Goal: Task Accomplishment & Management: Manage account settings

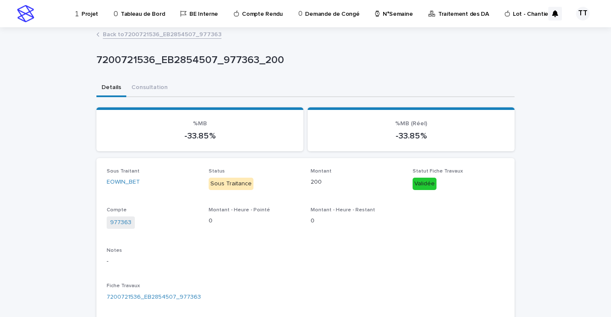
click at [397, 12] on p "N°Semaine" at bounding box center [397, 9] width 30 height 18
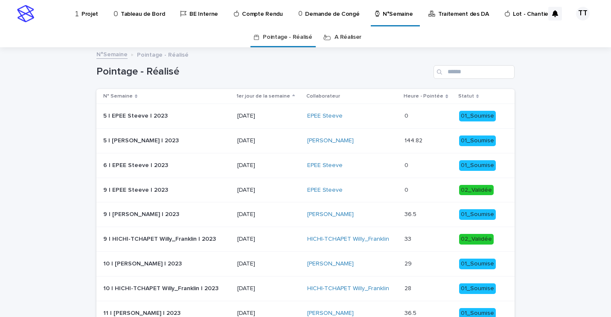
click at [340, 36] on link "A Réaliser" at bounding box center [347, 37] width 27 height 20
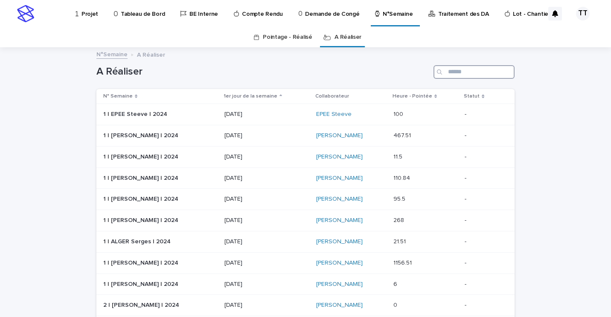
click at [461, 71] on input "Search" at bounding box center [473, 72] width 81 height 14
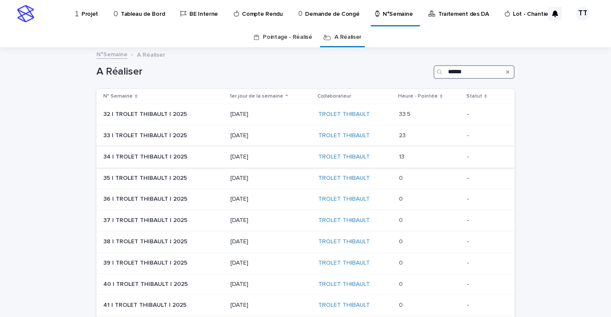
type input "******"
click at [232, 162] on div "[DATE]" at bounding box center [270, 157] width 81 height 14
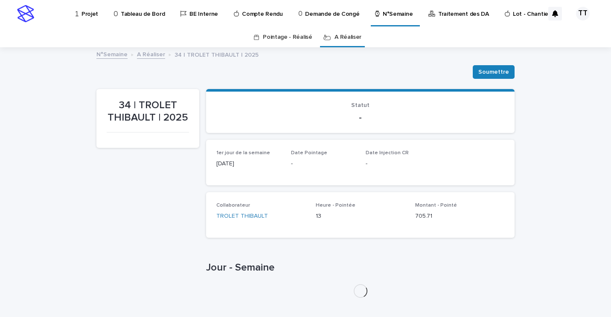
drag, startPoint x: 233, startPoint y: 162, endPoint x: 130, endPoint y: 191, distance: 107.3
click at [128, 191] on div "34 | TROLET THIBAULT | 2025" at bounding box center [147, 197] width 103 height 216
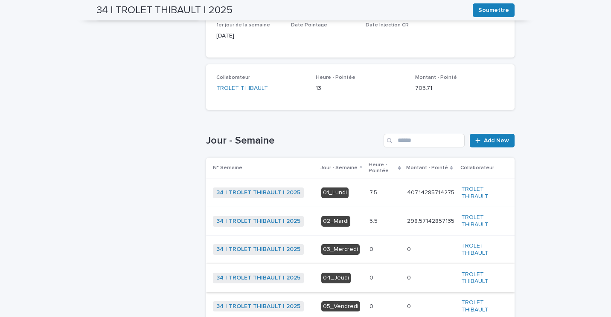
scroll to position [213, 0]
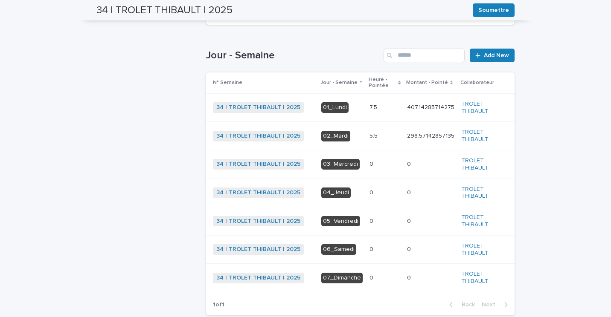
click at [369, 135] on p "5.5" at bounding box center [374, 135] width 10 height 9
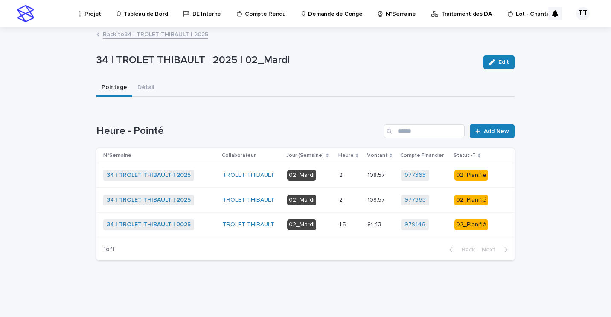
click at [347, 185] on td "2 2" at bounding box center [350, 175] width 28 height 25
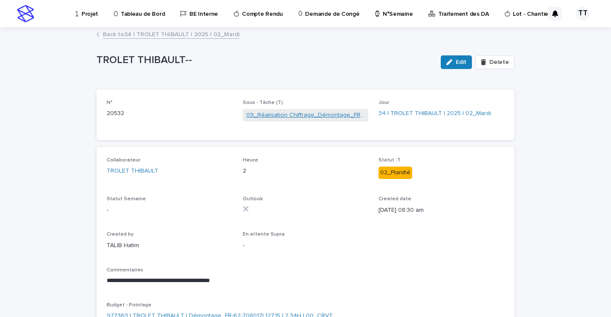
click at [288, 113] on link "09_Réalisation Chiffrage_Démontage_FR-62-708017" at bounding box center [305, 115] width 119 height 9
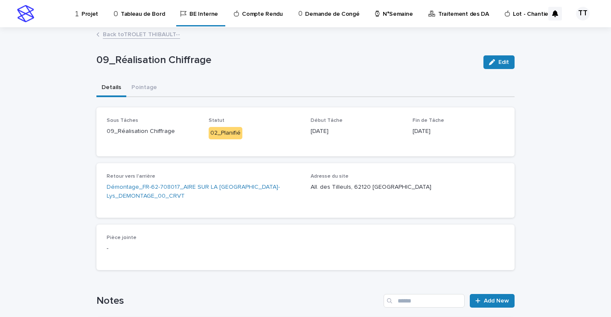
click at [147, 36] on link "Back to TROLET THIBAULT--" at bounding box center [141, 34] width 77 height 10
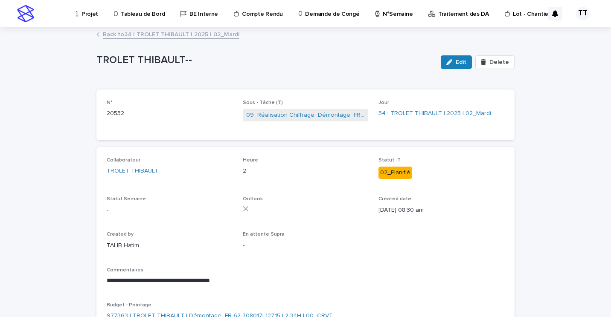
click at [150, 35] on link "Back to 34 | TROLET THIBAULT | 2025 | 02_Mardi" at bounding box center [171, 34] width 136 height 10
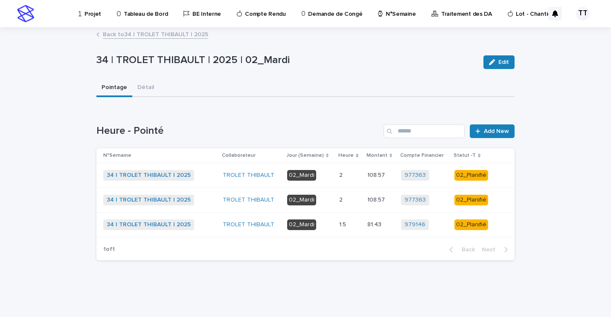
click at [184, 32] on link "Back to 34 | TROLET THIBAULT | 2025" at bounding box center [155, 34] width 105 height 10
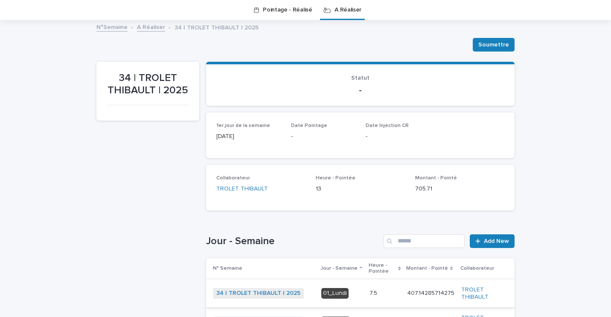
scroll to position [198, 0]
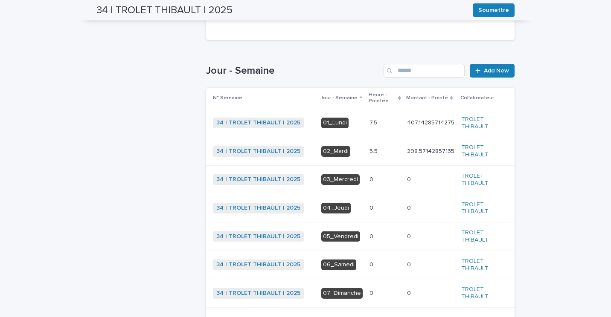
click at [385, 122] on p at bounding box center [384, 122] width 31 height 7
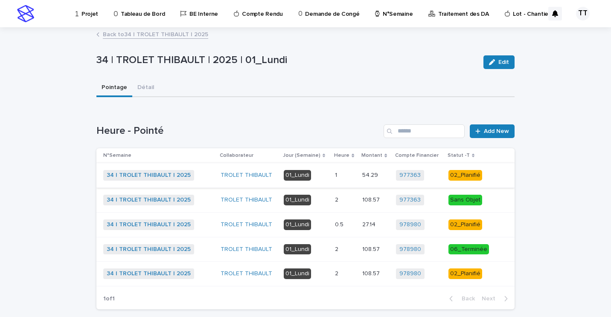
scroll to position [42, 0]
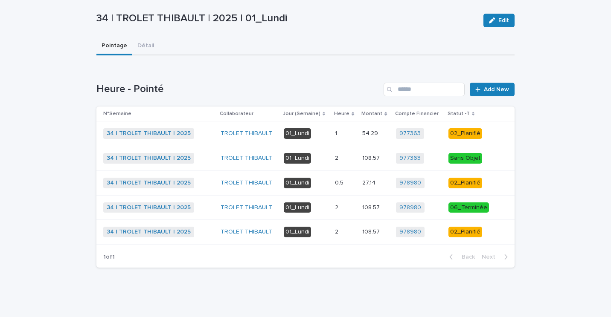
click at [359, 134] on td "54.29 54.29" at bounding box center [375, 134] width 33 height 25
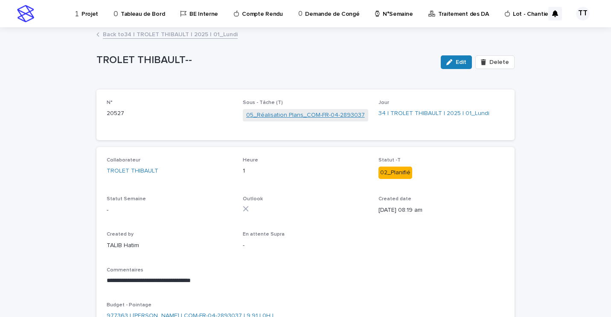
click at [321, 116] on link "05_Réalisation Plans_COM-FR-04-2893037" at bounding box center [305, 115] width 119 height 9
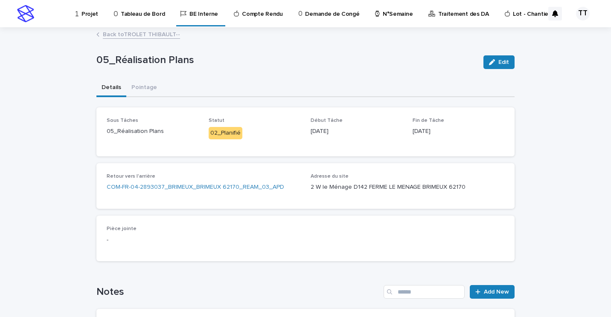
click at [131, 35] on link "Back to TROLET THIBAULT--" at bounding box center [141, 34] width 77 height 10
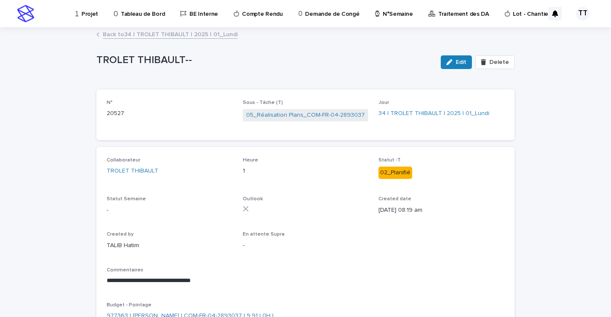
click at [138, 37] on link "Back to 34 | TROLET THIBAULT | 2025 | 01_Lundi" at bounding box center [170, 34] width 135 height 10
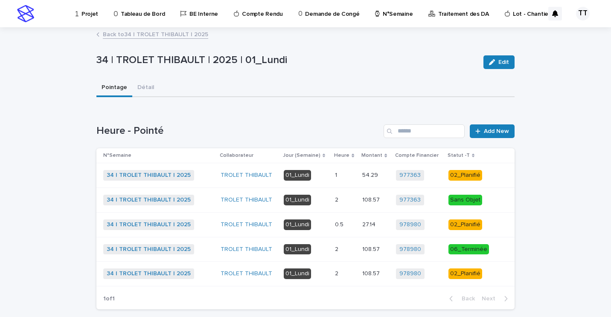
scroll to position [42, 0]
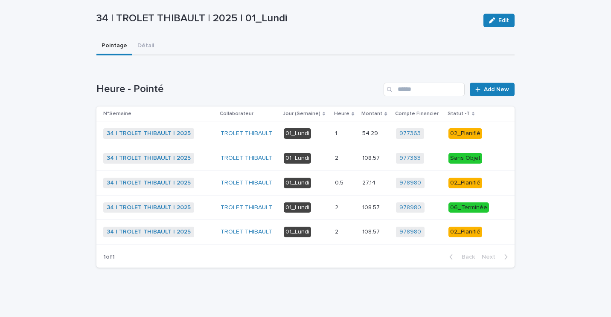
click at [335, 182] on p "0.5" at bounding box center [340, 182] width 10 height 9
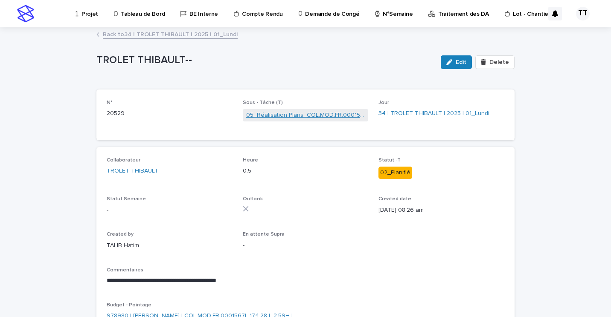
click at [248, 115] on link "05_Réalisation Plans_COL.MOD.FR.0001567" at bounding box center [305, 115] width 119 height 9
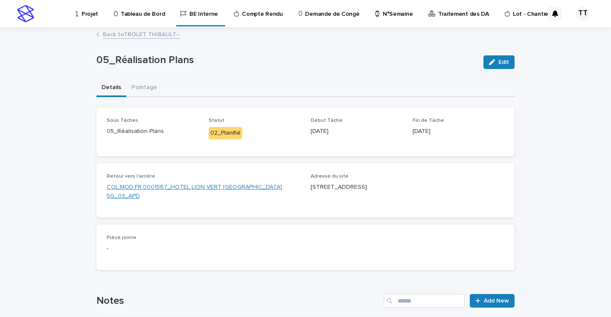
drag, startPoint x: 211, startPoint y: 202, endPoint x: 165, endPoint y: 188, distance: 47.9
click at [165, 188] on div "Retour vers l'arrière COL.MOD.FR.0001567_HOTEL LION VERT [GEOGRAPHIC_DATA] 5G_0…" at bounding box center [204, 191] width 194 height 34
drag, startPoint x: 165, startPoint y: 188, endPoint x: 193, endPoint y: 197, distance: 28.7
click at [193, 197] on link "COL.MOD.FR.0001567_HOTEL LION VERT [GEOGRAPHIC_DATA] 5G_03_APD" at bounding box center [204, 192] width 194 height 18
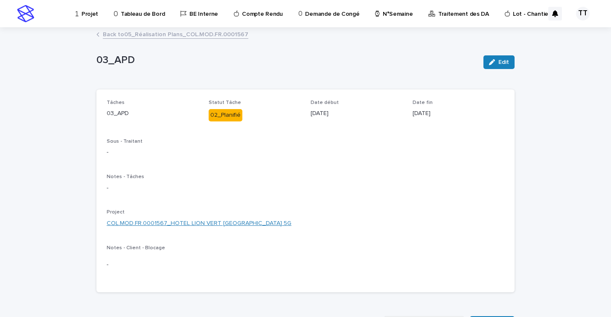
click at [210, 224] on link "COL.MOD.FR.0001567_HOTEL LION VERT [GEOGRAPHIC_DATA] 5G" at bounding box center [199, 223] width 185 height 9
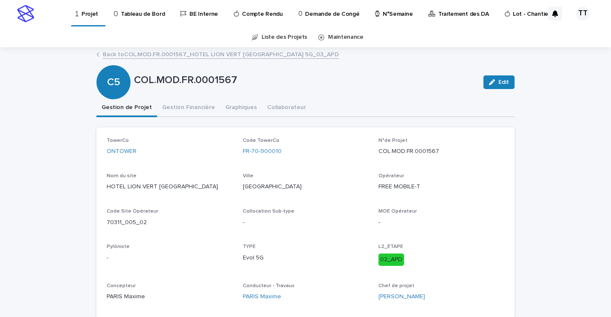
scroll to position [43, 0]
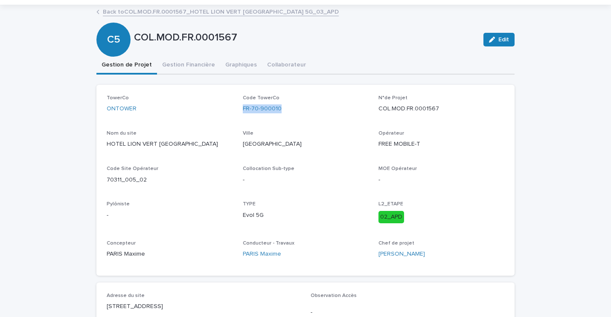
drag, startPoint x: 246, startPoint y: 105, endPoint x: 288, endPoint y: 105, distance: 42.2
click at [288, 105] on div "TowerCo ONTOWER Code TowerCo FR-70-900010 N°de Projet COL.MOD.FR.0001567 Nom du…" at bounding box center [305, 180] width 397 height 171
copy link "FR-70-900010"
click at [109, 150] on div "Nom du site HOTEL LION VERT [GEOGRAPHIC_DATA]" at bounding box center [170, 142] width 126 height 25
drag, startPoint x: 101, startPoint y: 141, endPoint x: 208, endPoint y: 148, distance: 107.3
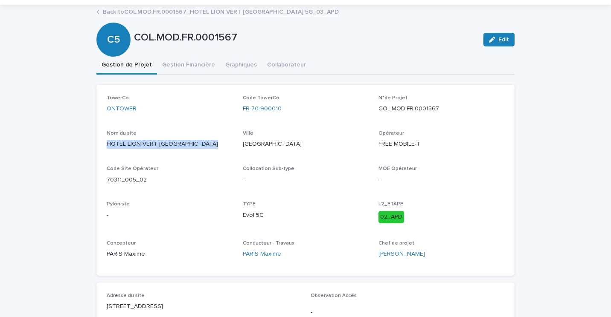
click at [208, 148] on div "TowerCo ONTOWER Code TowerCo FR-70-900010 N°de Projet COL.MOD.FR.0001567 Nom du…" at bounding box center [305, 180] width 418 height 191
copy p "HOTEL LION VERT [GEOGRAPHIC_DATA]"
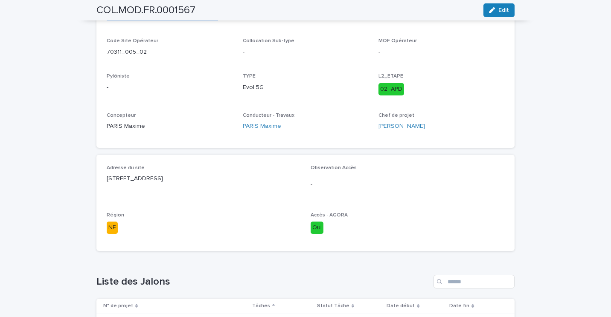
scroll to position [0, 0]
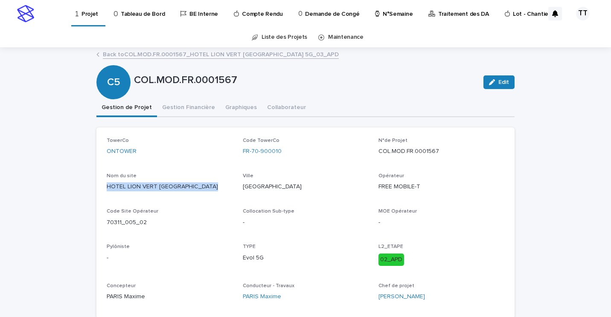
click at [156, 56] on link "Back to COL.MOD.FR.0001567_HOTEL LION VERT [GEOGRAPHIC_DATA] 5G_03_APD" at bounding box center [221, 54] width 236 height 10
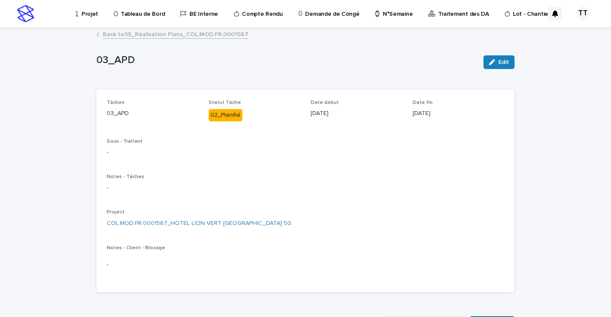
click at [151, 33] on link "Back to 05_Réalisation Plans_COL.MOD.FR.0001567" at bounding box center [175, 34] width 145 height 10
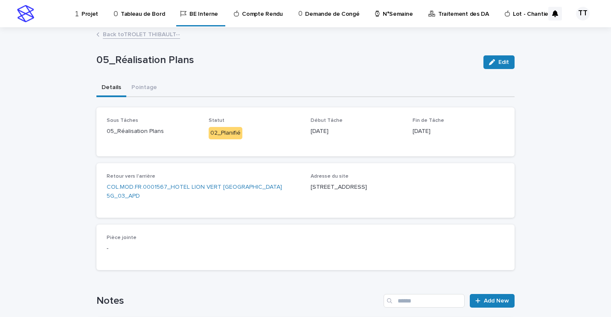
click at [149, 33] on link "Back to TROLET THIBAULT--" at bounding box center [141, 34] width 77 height 10
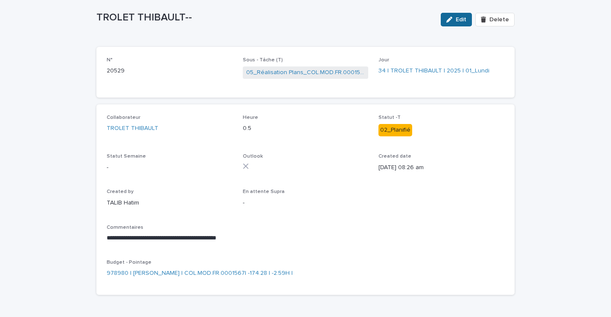
click at [456, 16] on button "Edit" at bounding box center [455, 20] width 31 height 14
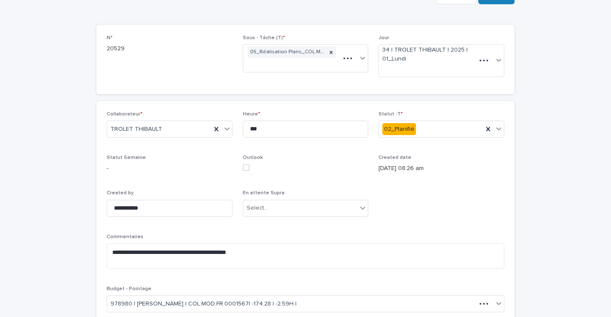
scroll to position [67, 0]
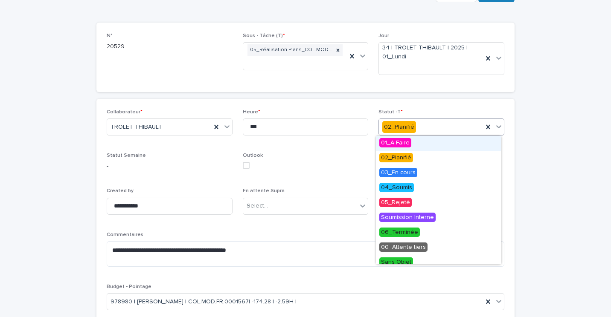
click at [435, 128] on div "02_Planifié" at bounding box center [431, 127] width 104 height 14
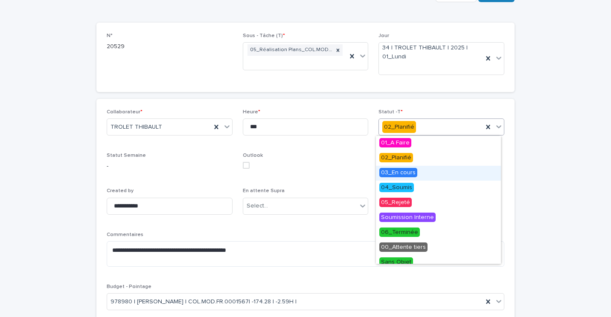
click at [418, 177] on div "03_En cours" at bounding box center [438, 173] width 125 height 15
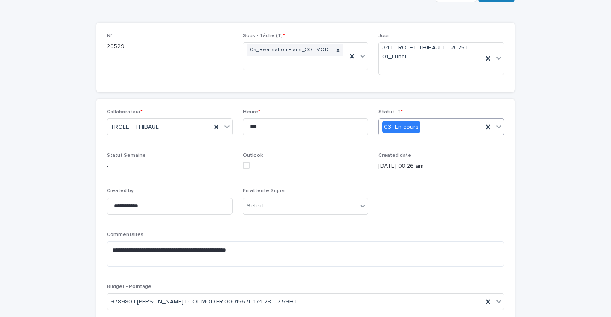
scroll to position [0, 0]
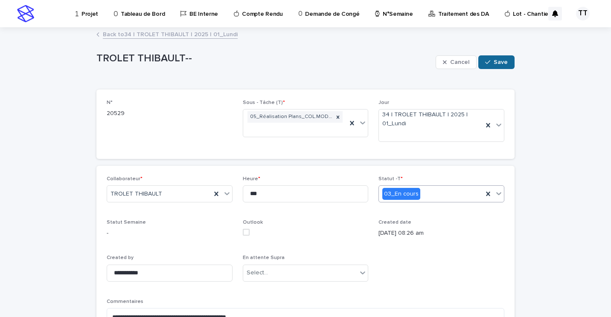
click at [490, 64] on div "button" at bounding box center [489, 62] width 9 height 6
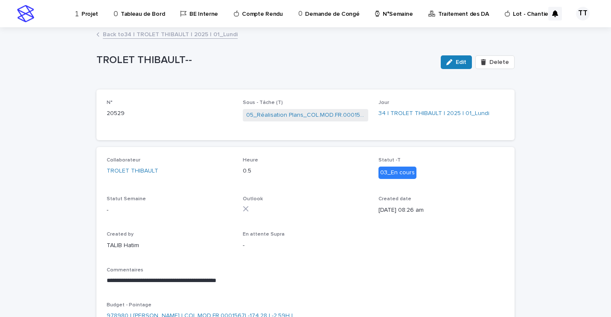
click at [129, 34] on link "Back to 34 | TROLET THIBAULT | 2025 | 01_Lundi" at bounding box center [170, 34] width 135 height 10
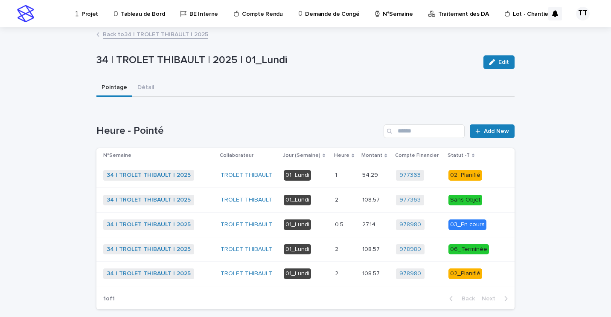
click at [353, 176] on td "1 1" at bounding box center [344, 175] width 27 height 25
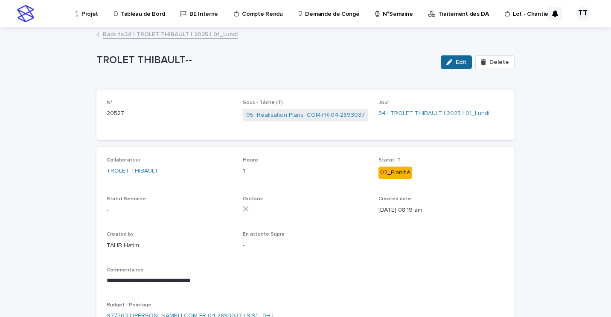
click at [454, 57] on button "Edit" at bounding box center [455, 62] width 31 height 14
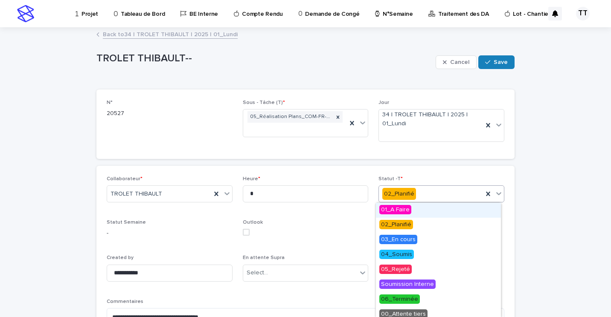
click at [465, 197] on div "02_Planifié" at bounding box center [431, 194] width 104 height 14
click at [401, 238] on span "03_En cours" at bounding box center [398, 239] width 38 height 9
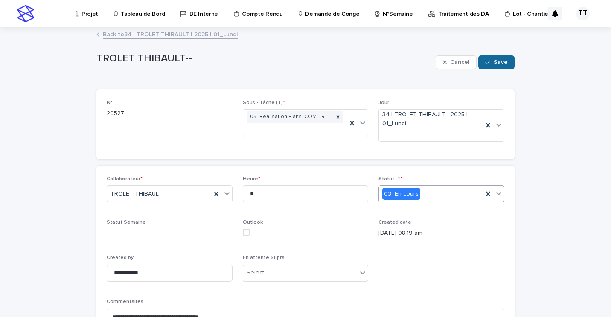
click at [500, 63] on span "Save" at bounding box center [500, 62] width 14 height 6
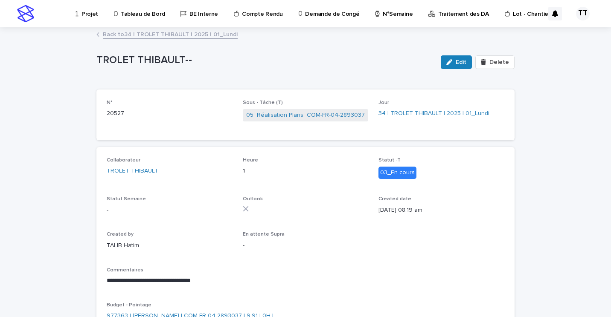
click at [115, 35] on link "Back to 34 | TROLET THIBAULT | 2025 | 01_Lundi" at bounding box center [170, 34] width 135 height 10
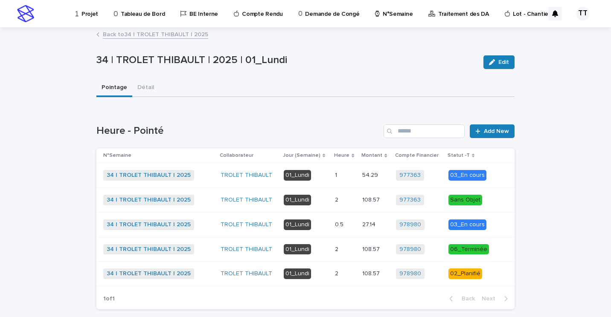
click at [339, 272] on p at bounding box center [345, 273] width 20 height 7
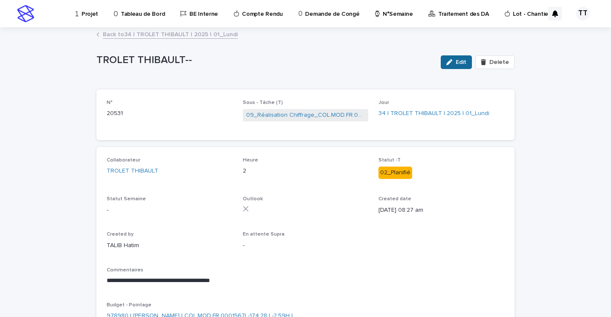
click at [467, 63] on button "Edit" at bounding box center [455, 62] width 31 height 14
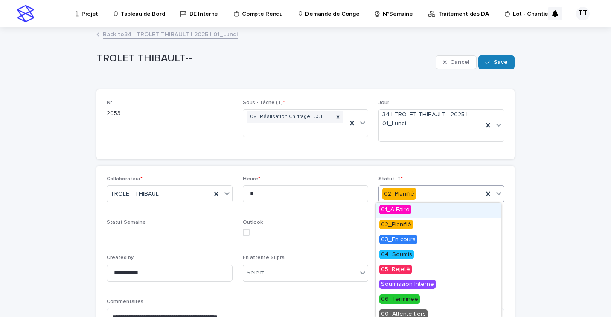
click at [437, 194] on div "02_Planifié" at bounding box center [431, 194] width 104 height 14
click at [339, 226] on p "Outlook" at bounding box center [306, 223] width 126 height 6
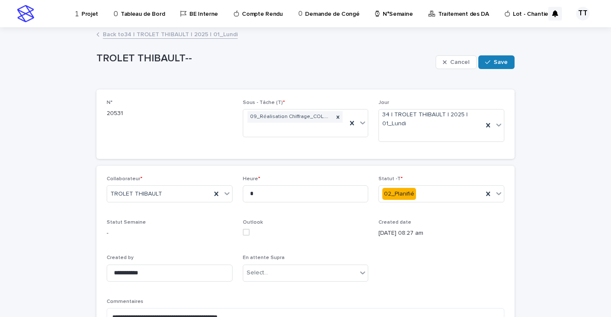
click at [191, 37] on link "Back to 34 | TROLET THIBAULT | 2025 | 01_Lundi" at bounding box center [170, 34] width 135 height 10
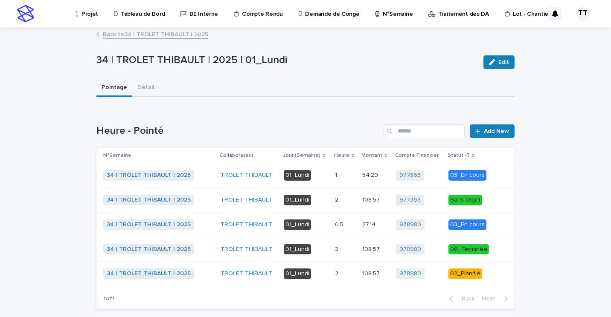
click at [346, 274] on p at bounding box center [345, 273] width 20 height 7
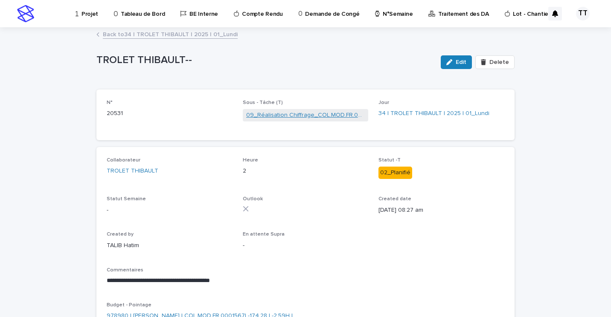
click at [255, 119] on link "09_Réalisation Chiffrage_COL.MOD.FR.0001567" at bounding box center [305, 115] width 119 height 9
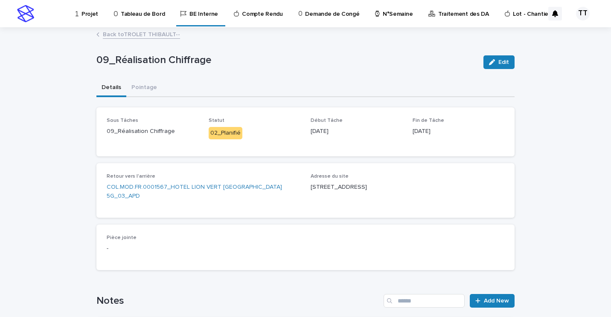
click at [147, 35] on link "Back to TROLET THIBAULT--" at bounding box center [141, 34] width 77 height 10
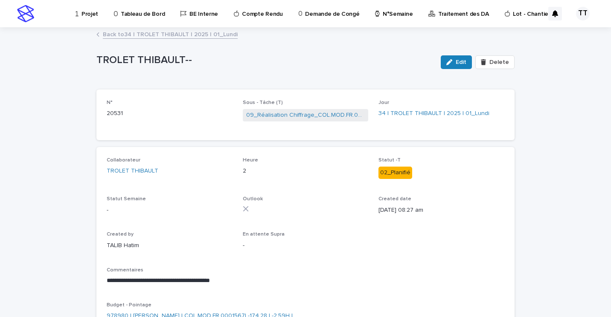
click at [129, 35] on link "Back to 34 | TROLET THIBAULT | 2025 | 01_Lundi" at bounding box center [170, 34] width 135 height 10
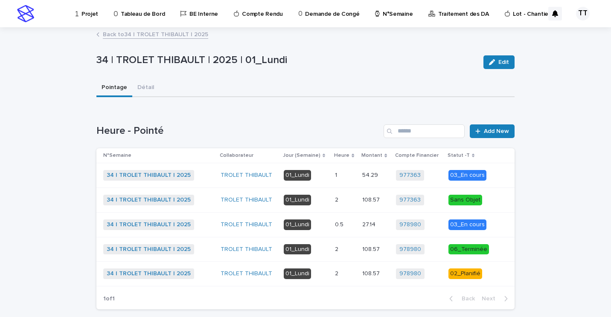
click at [150, 35] on link "Back to 34 | TROLET THIBAULT | 2025" at bounding box center [155, 34] width 105 height 10
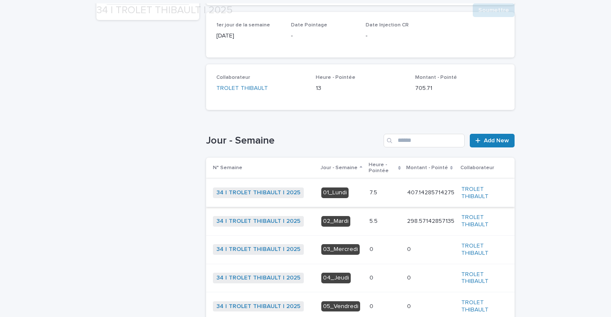
scroll to position [171, 0]
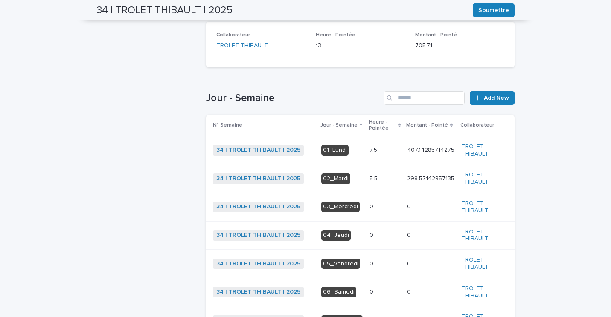
click at [369, 180] on p "5.5" at bounding box center [374, 178] width 10 height 9
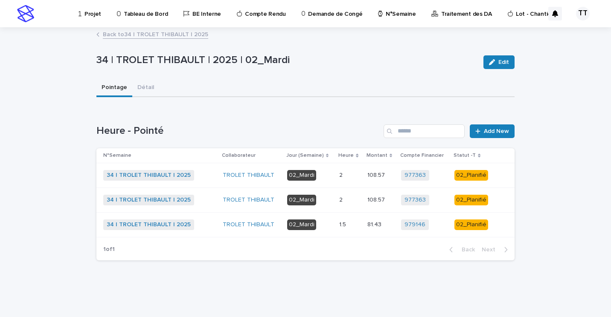
click at [352, 217] on td "1.5 1.5" at bounding box center [350, 224] width 28 height 25
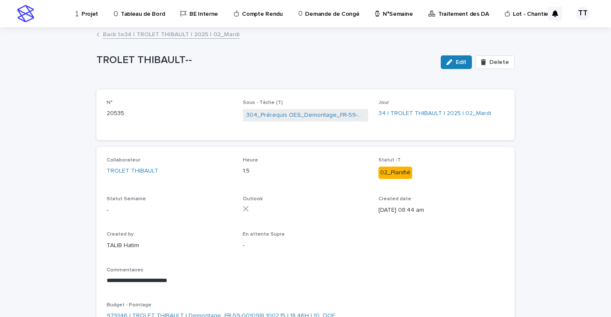
scroll to position [43, 0]
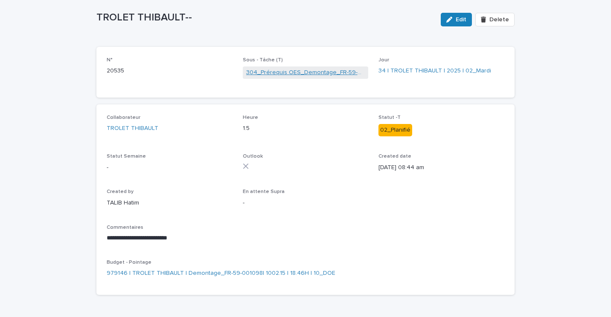
click at [281, 74] on link "304_Prérequis OES_Demontage_FR-59-001098" at bounding box center [305, 72] width 119 height 9
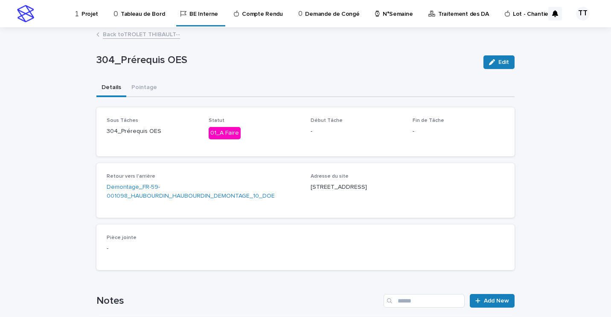
click at [136, 37] on link "Back to TROLET THIBAULT--" at bounding box center [141, 34] width 77 height 10
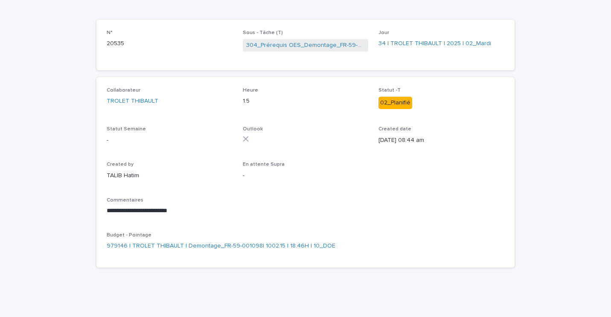
scroll to position [27, 0]
